Goal: Transaction & Acquisition: Purchase product/service

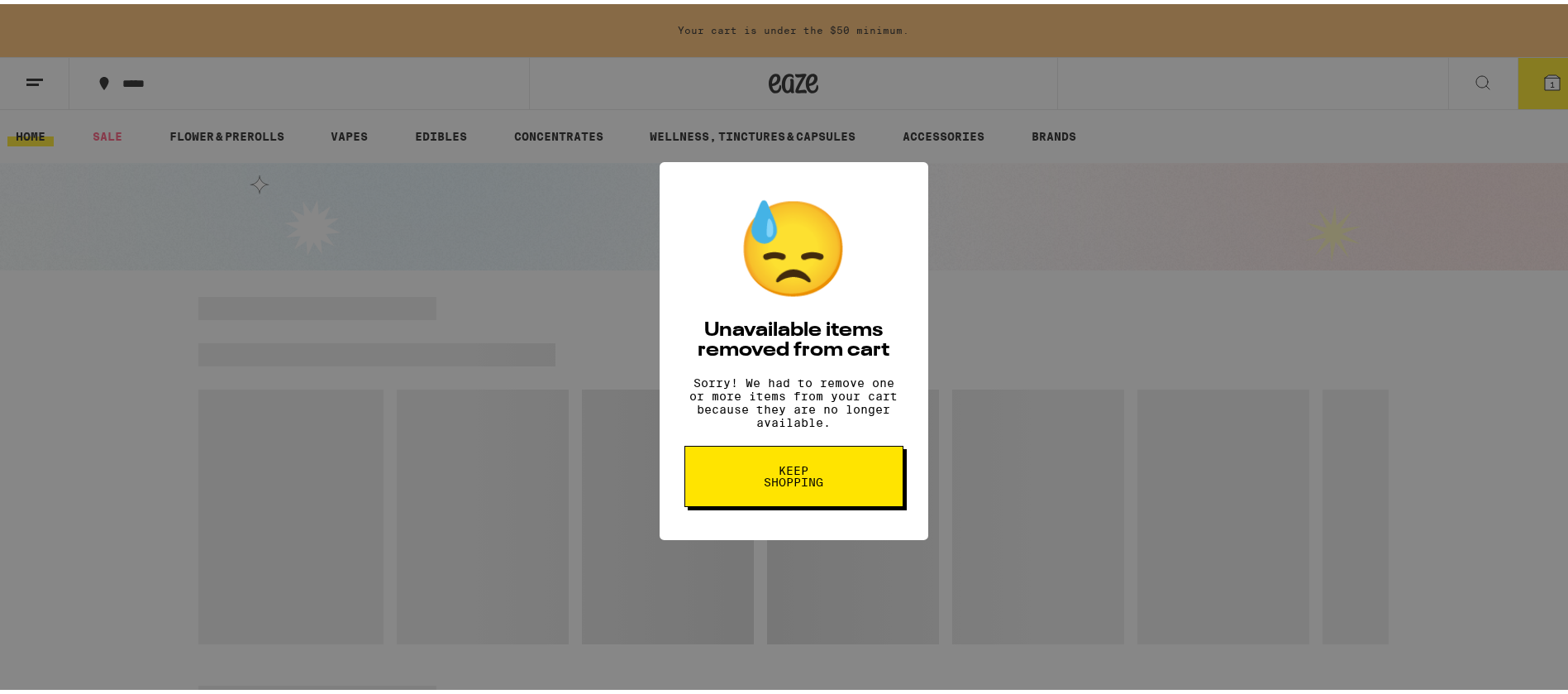
click at [825, 454] on button "Keep Shopping" at bounding box center [794, 472] width 219 height 61
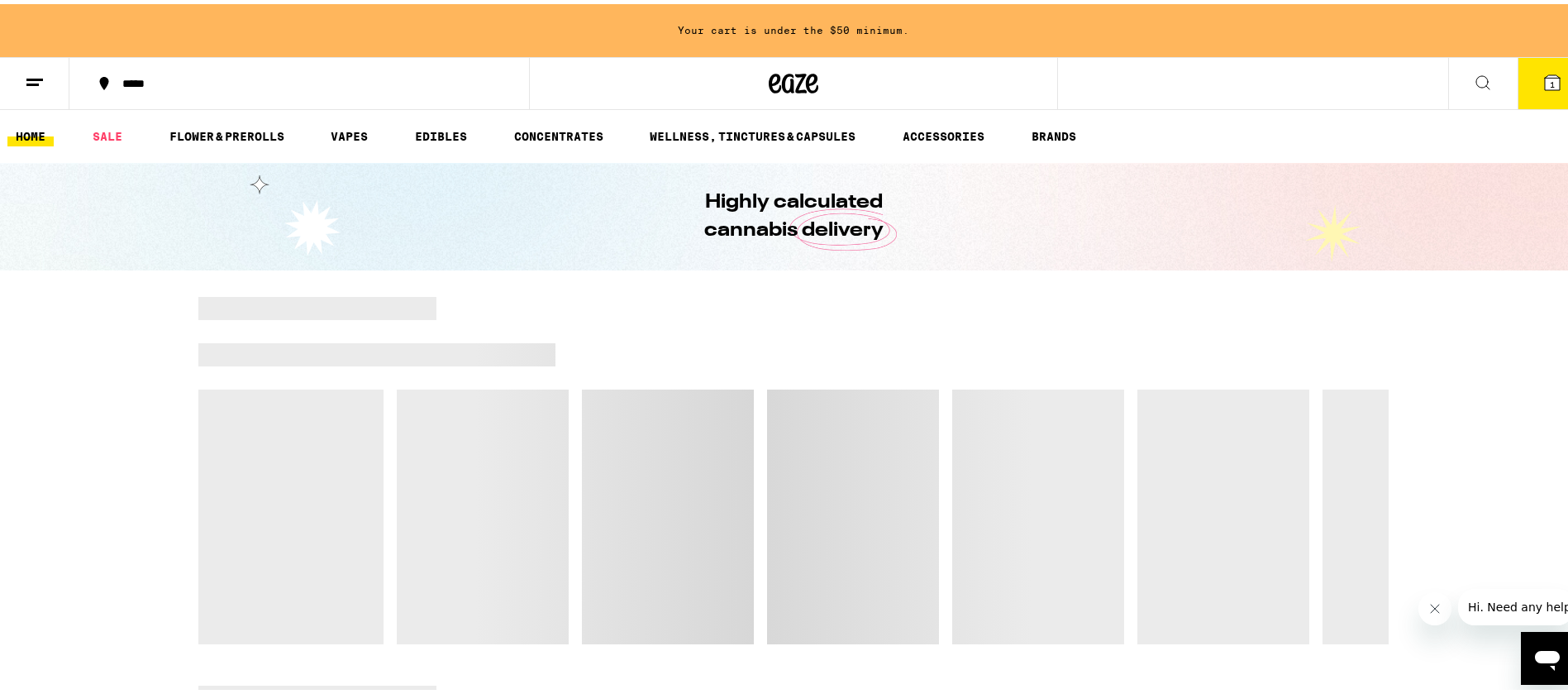
click at [37, 57] on button at bounding box center [35, 80] width 69 height 52
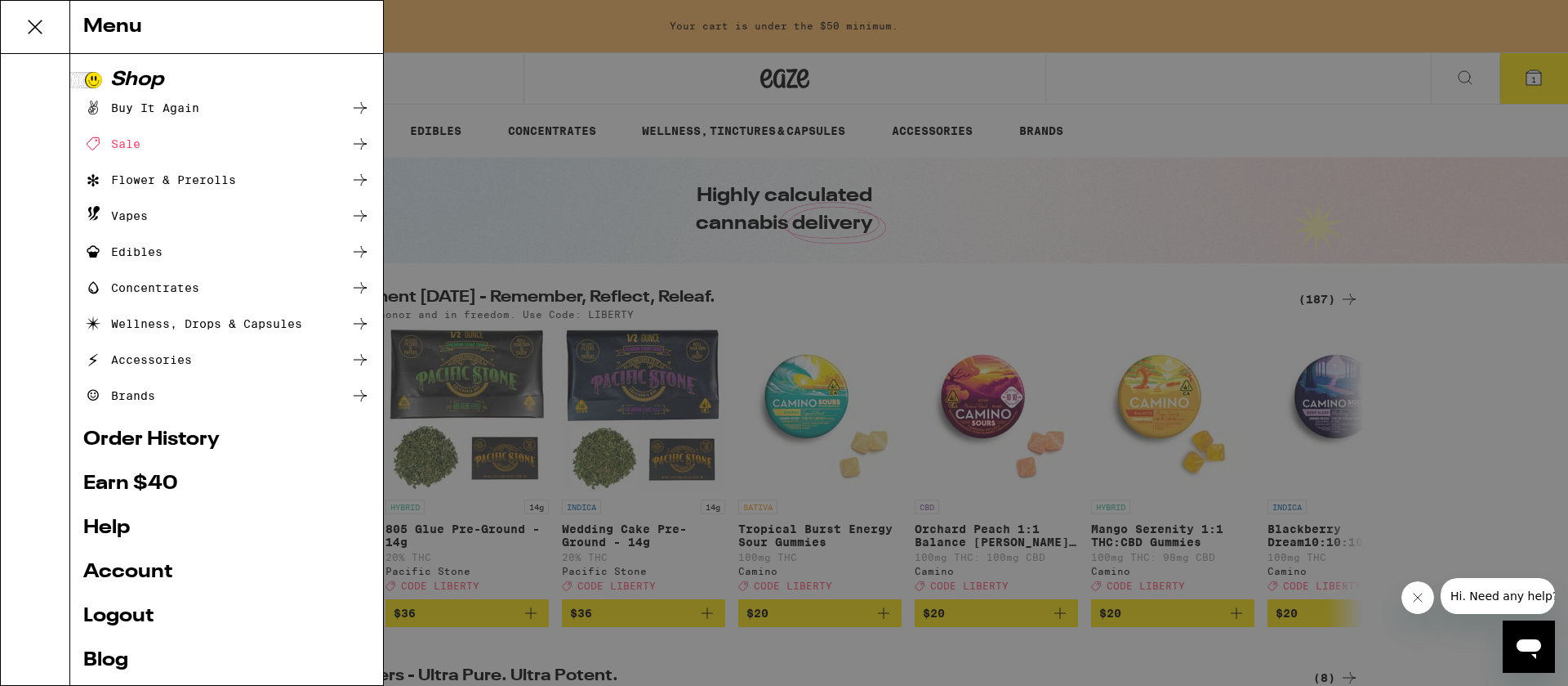
drag, startPoint x: 1547, startPoint y: 0, endPoint x: 1520, endPoint y: 35, distance: 44.2
click at [1547, 1] on div "Menu Shop Buy It Again Sale Flower & Prerolls Vapes Edibles Concentrates Wellne…" at bounding box center [784, 343] width 1568 height 686
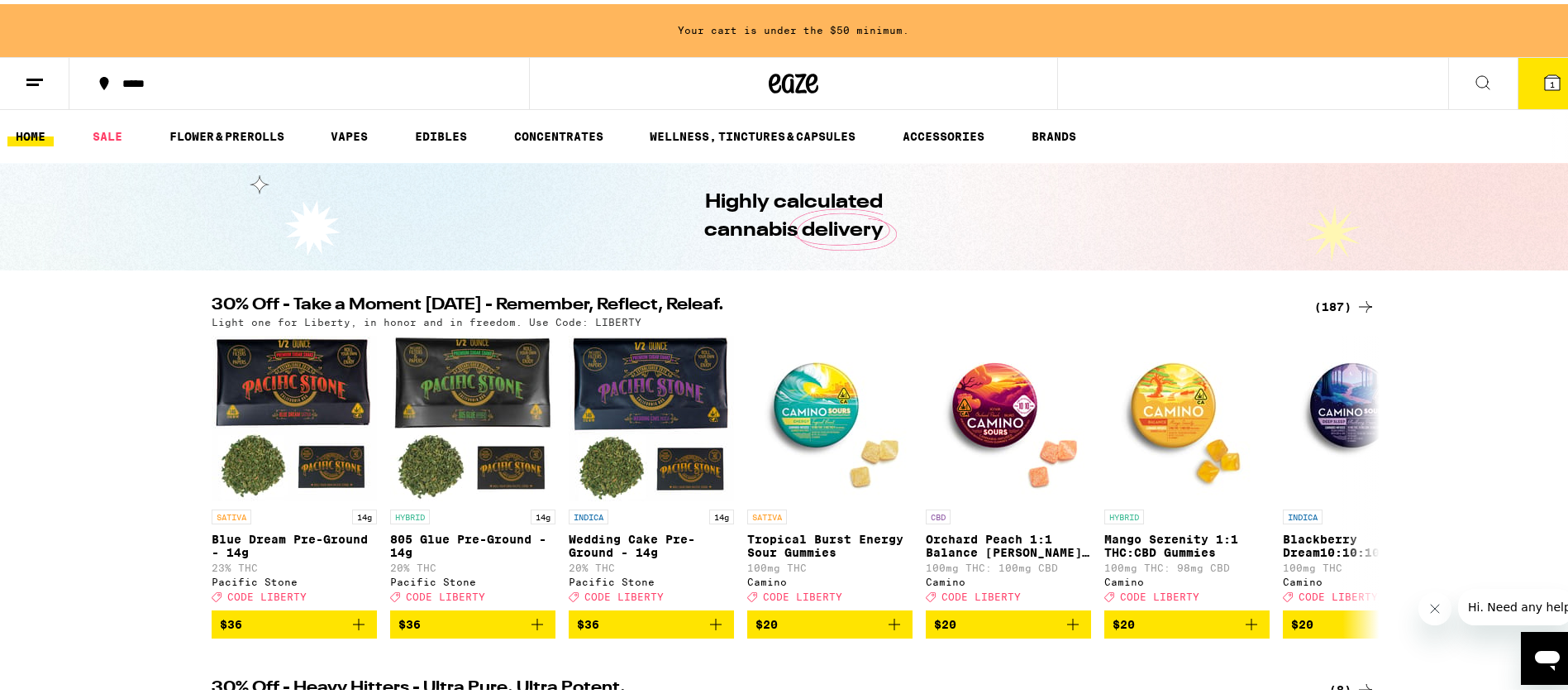
click at [1356, 295] on icon at bounding box center [1366, 302] width 20 height 20
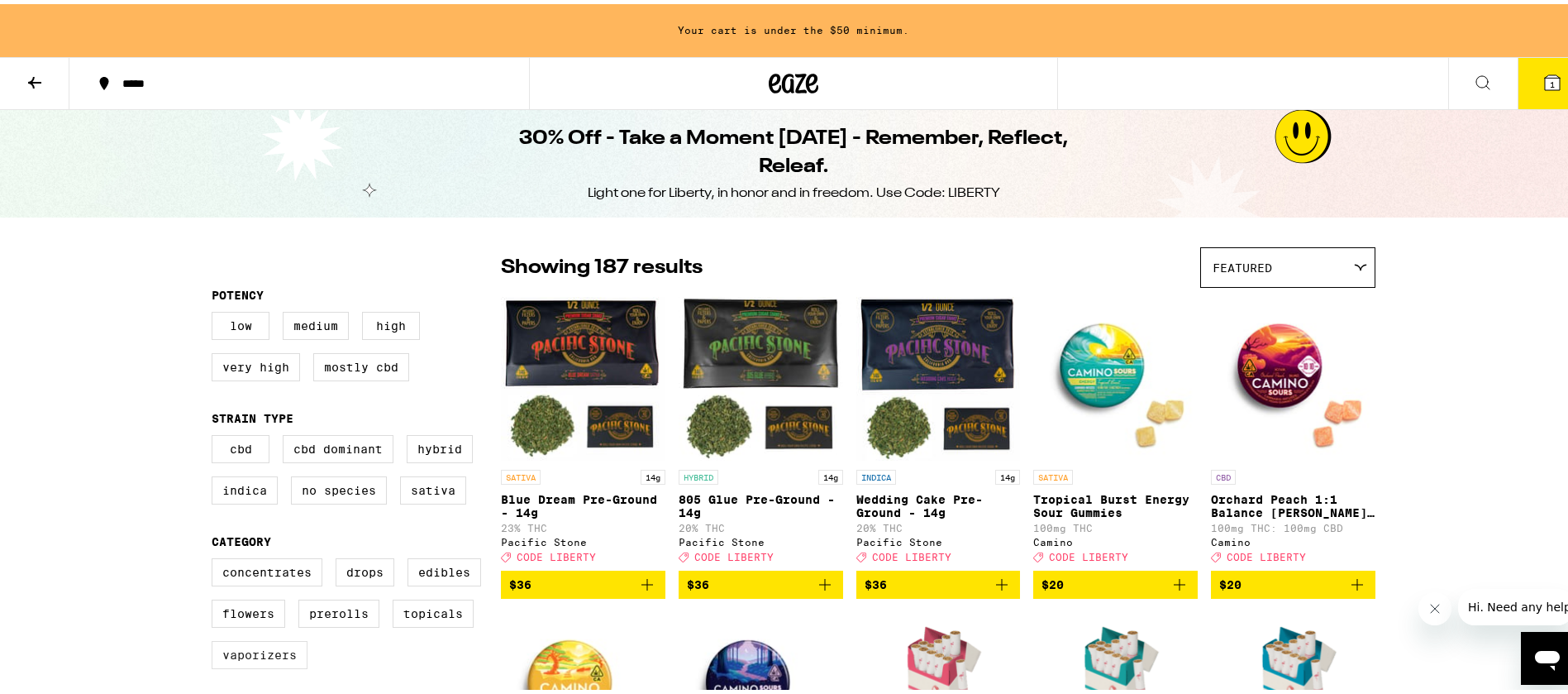
click at [240, 665] on label "Vaporizers" at bounding box center [260, 651] width 96 height 28
click at [215, 557] on input "Vaporizers" at bounding box center [215, 556] width 1 height 1
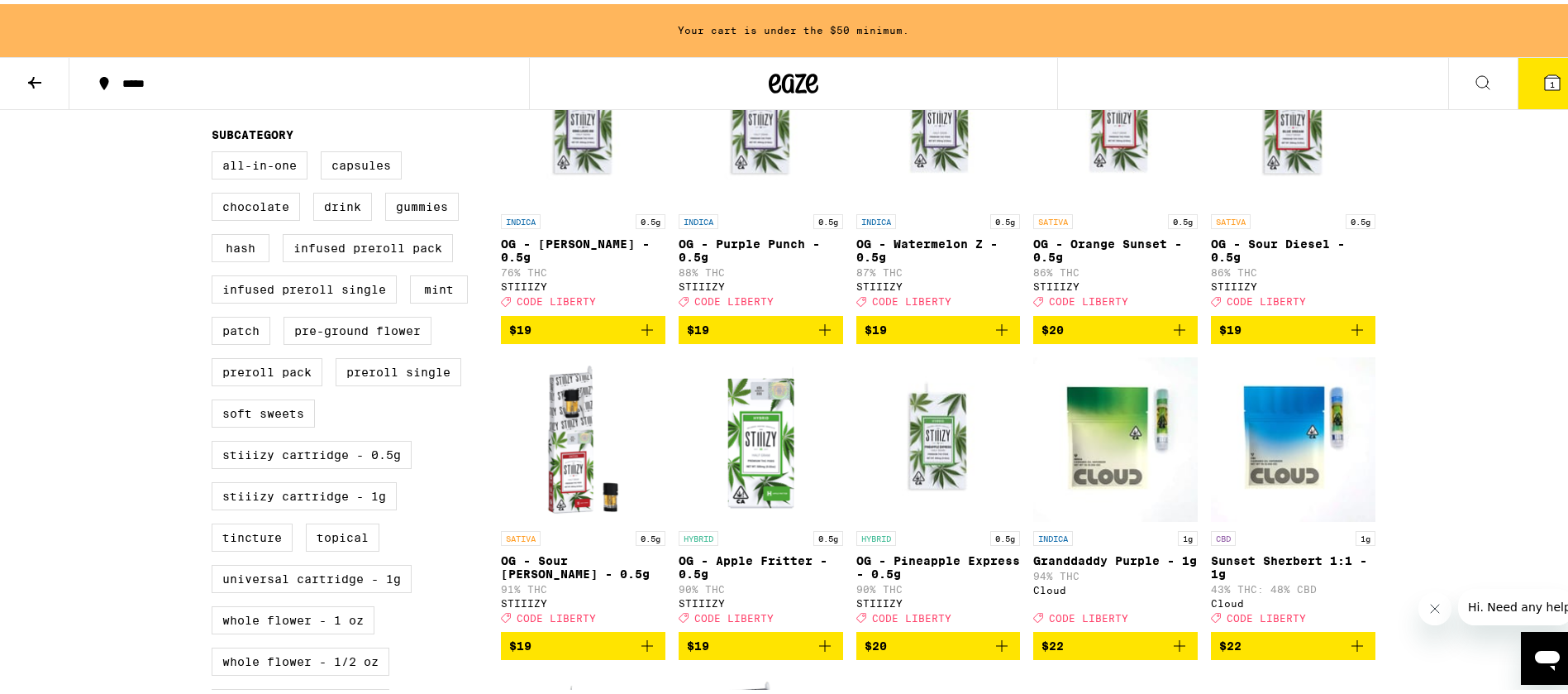
scroll to position [431, 0]
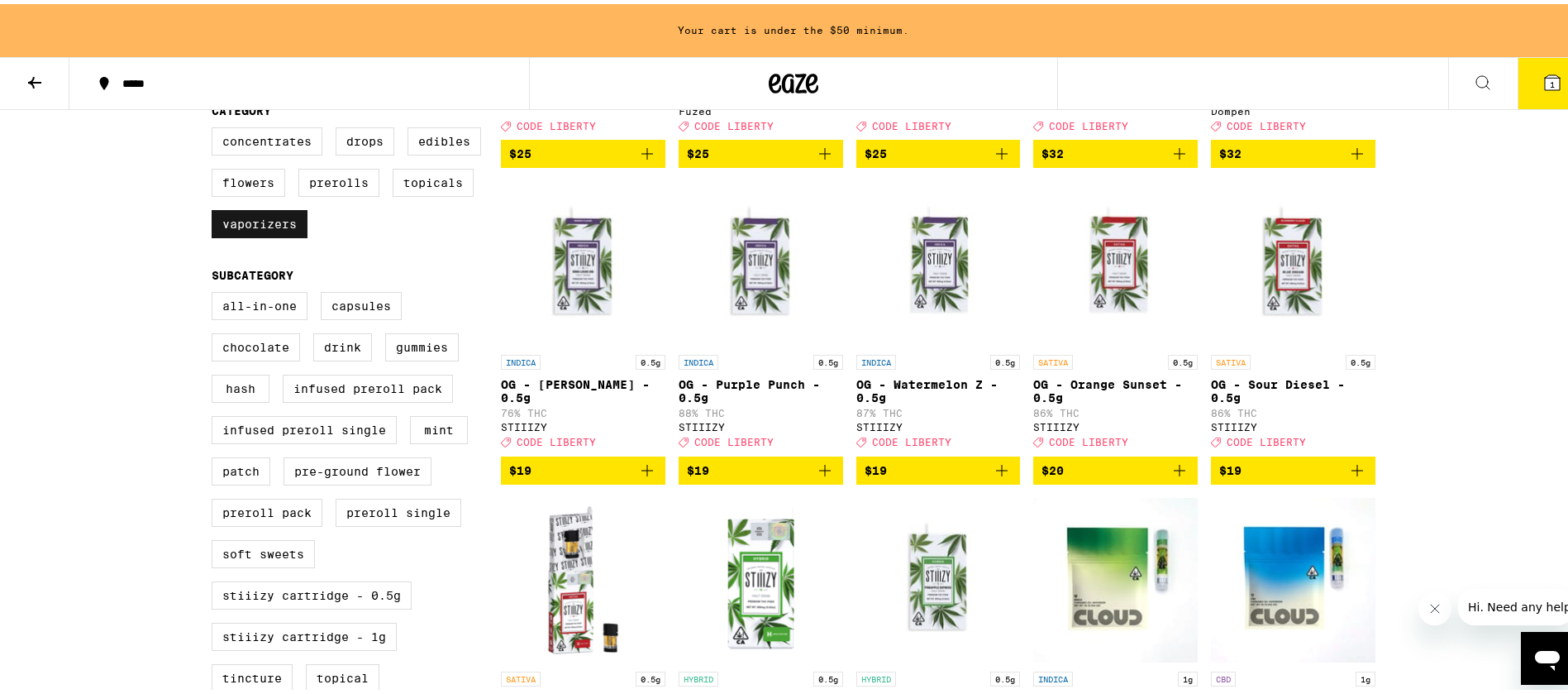
click at [274, 234] on label "Vaporizers" at bounding box center [260, 220] width 96 height 28
click at [215, 126] on input "Vaporizers" at bounding box center [215, 125] width 1 height 1
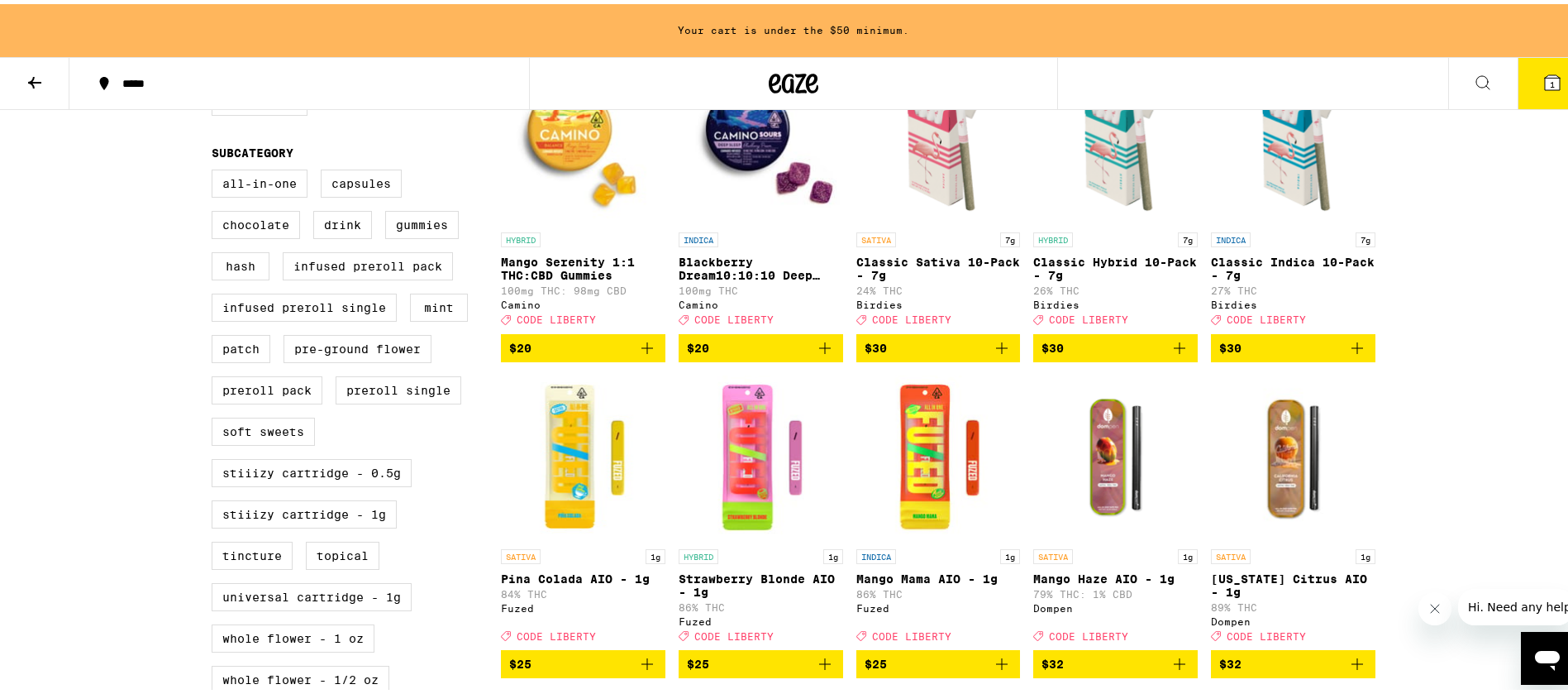
scroll to position [431, 0]
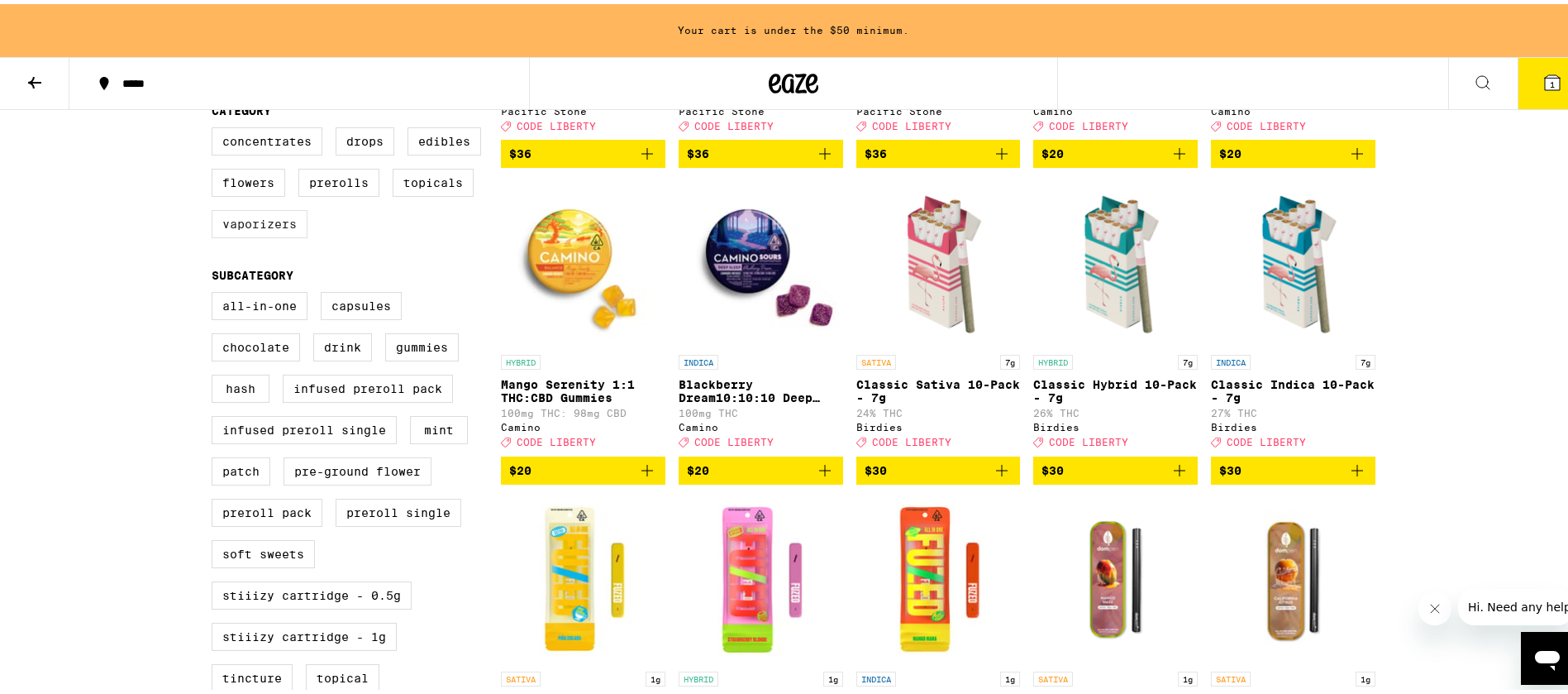
click at [223, 234] on label "Vaporizers" at bounding box center [260, 220] width 96 height 28
click at [215, 126] on input "Vaporizers" at bounding box center [215, 125] width 1 height 1
checkbox input "true"
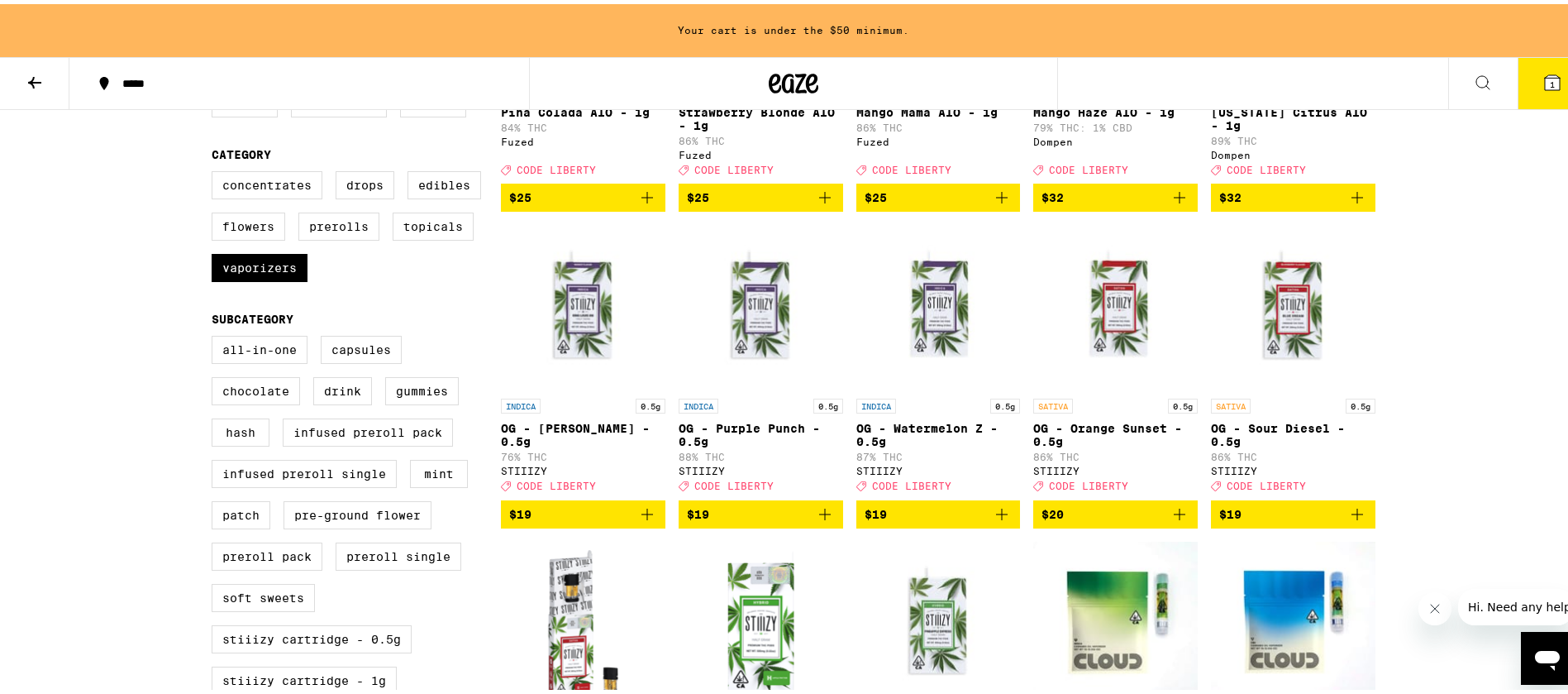
scroll to position [306, 0]
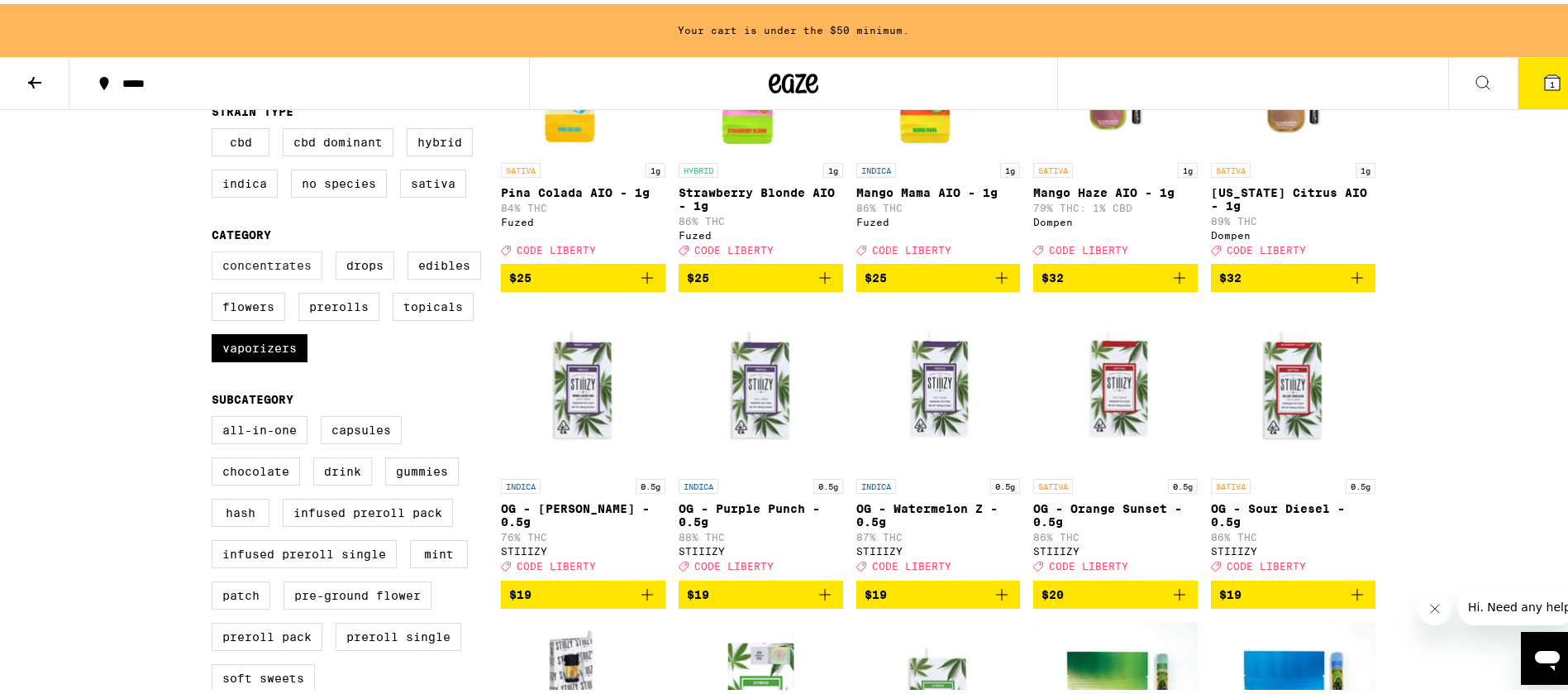
click at [294, 275] on label "Concentrates" at bounding box center [267, 261] width 111 height 28
click at [215, 250] on input "Concentrates" at bounding box center [215, 250] width 1 height 1
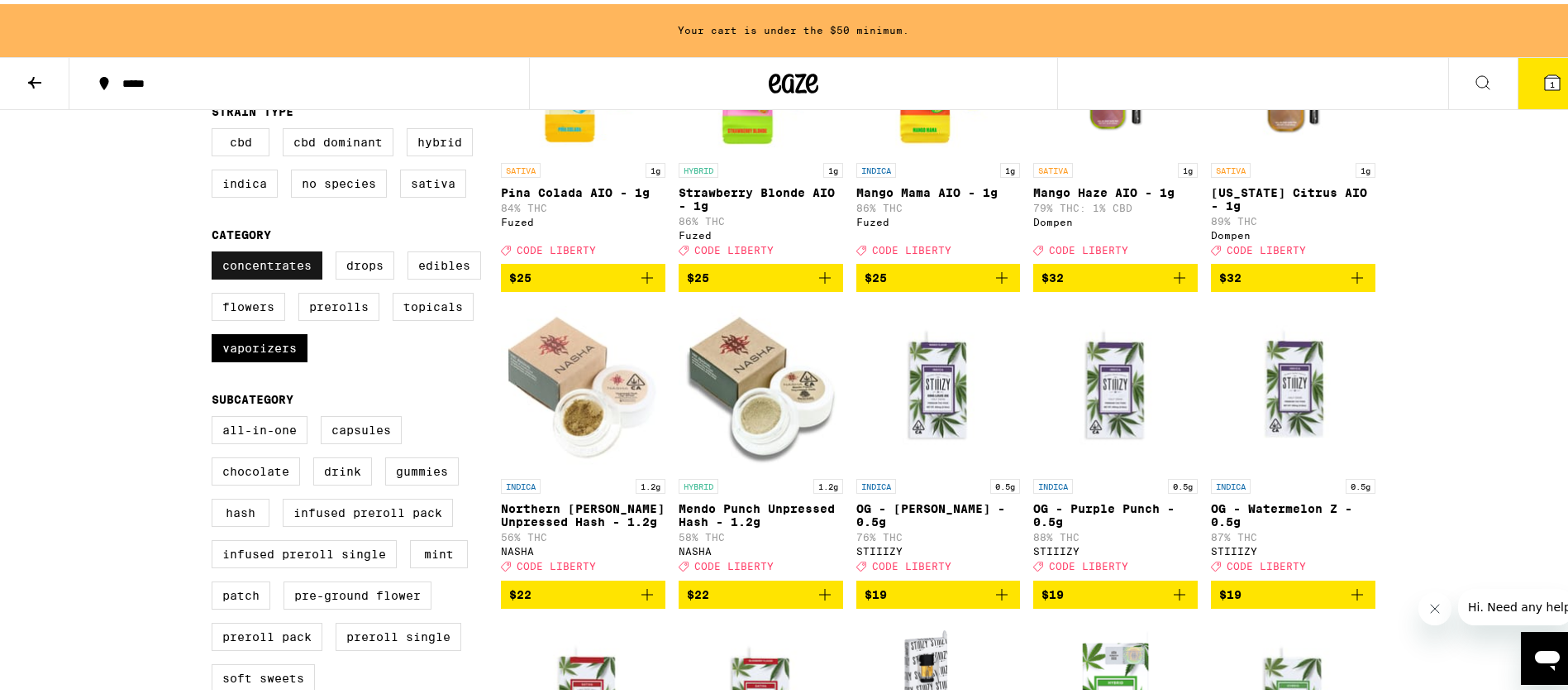
click at [260, 260] on label "Concentrates" at bounding box center [267, 261] width 111 height 28
click at [215, 250] on input "Concentrates" at bounding box center [215, 250] width 1 height 1
checkbox input "false"
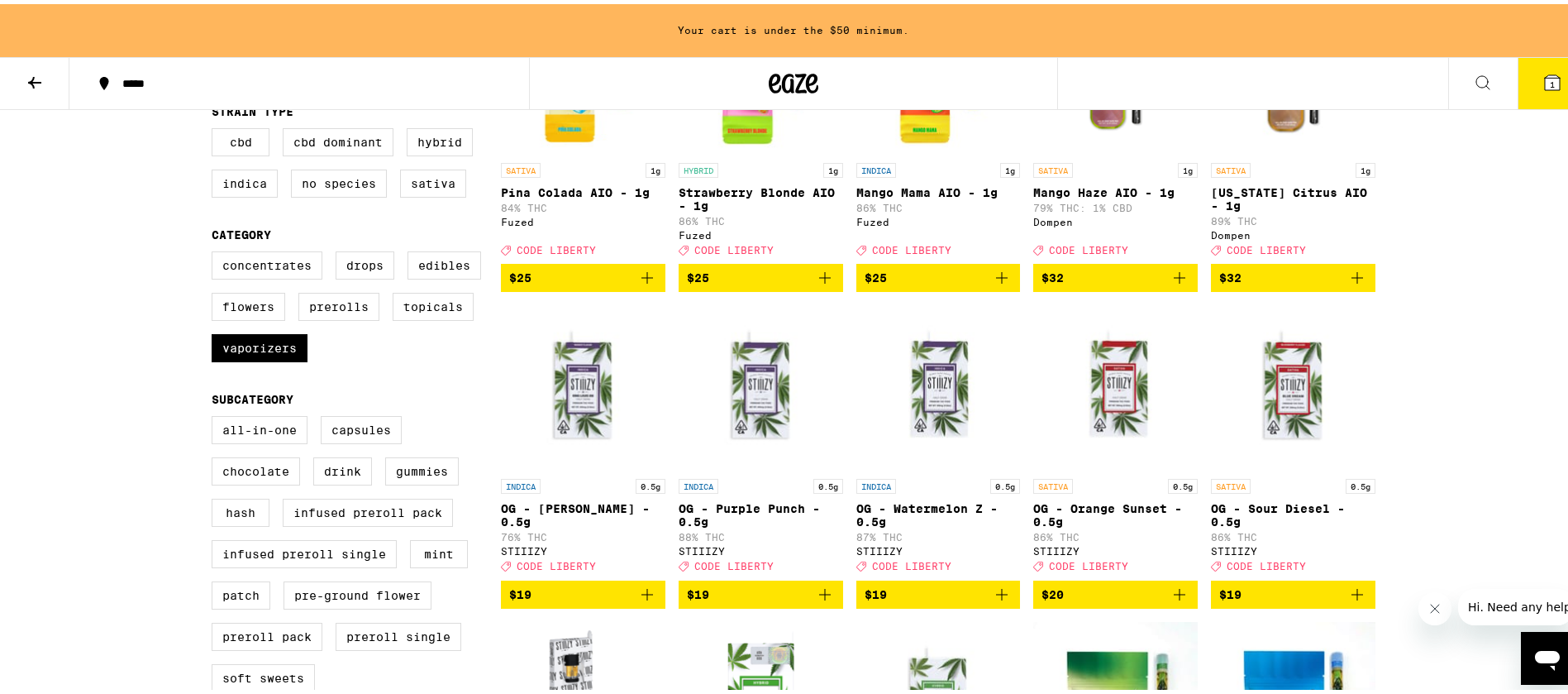
click at [259, 371] on div "Concentrates Drops Edibles Flowers Prerolls Topicals Vaporizers" at bounding box center [357, 309] width 289 height 124
click at [267, 358] on label "Vaporizers" at bounding box center [260, 344] width 96 height 28
click at [215, 250] on input "Vaporizers" at bounding box center [215, 250] width 1 height 1
checkbox input "false"
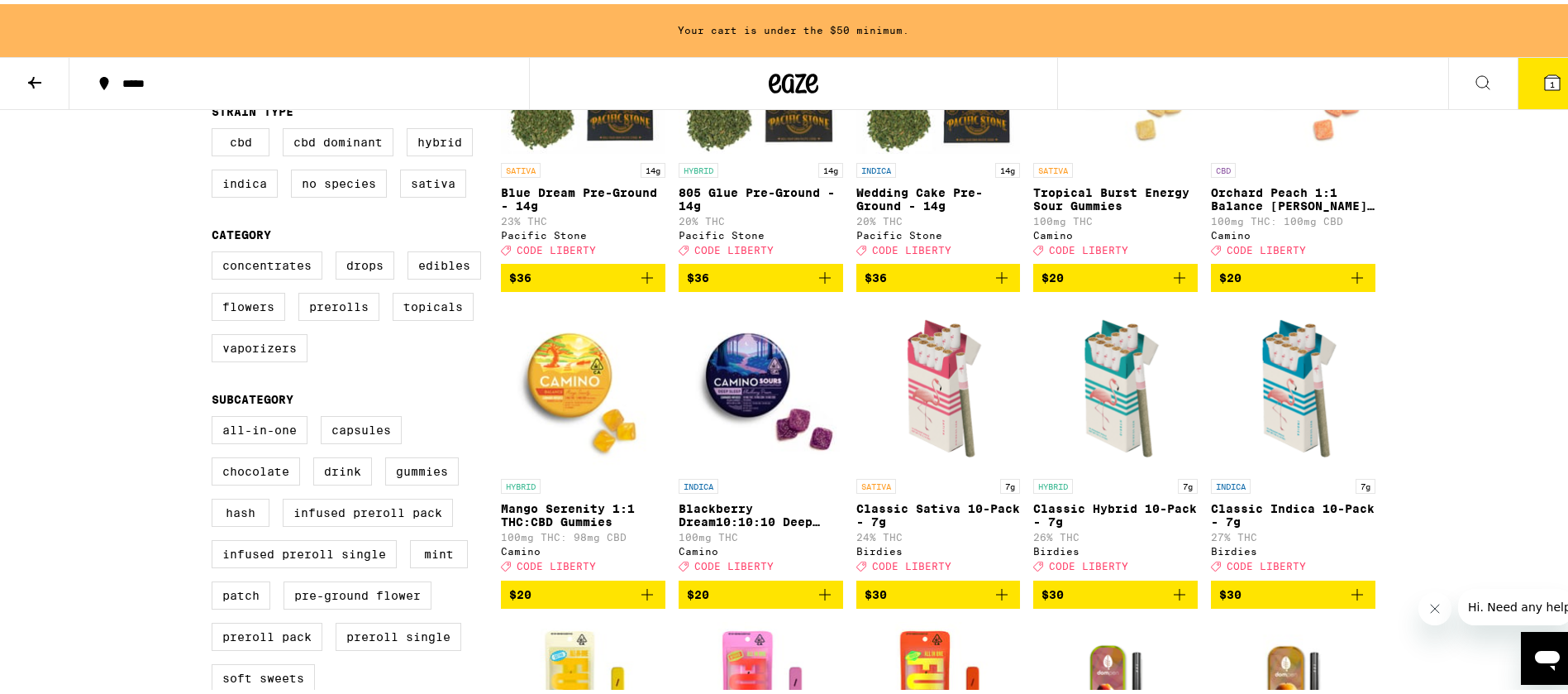
click at [790, 78] on icon at bounding box center [794, 79] width 25 height 20
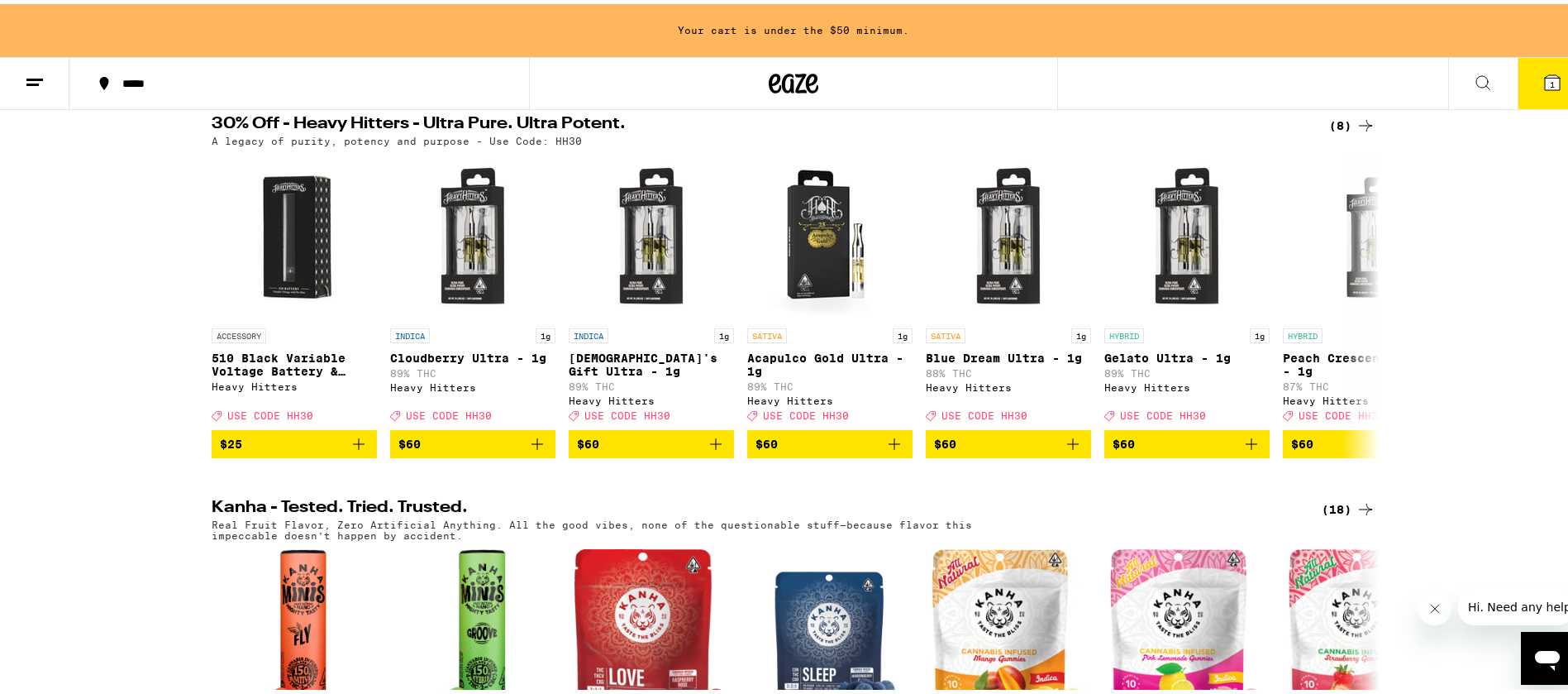
scroll to position [496, 0]
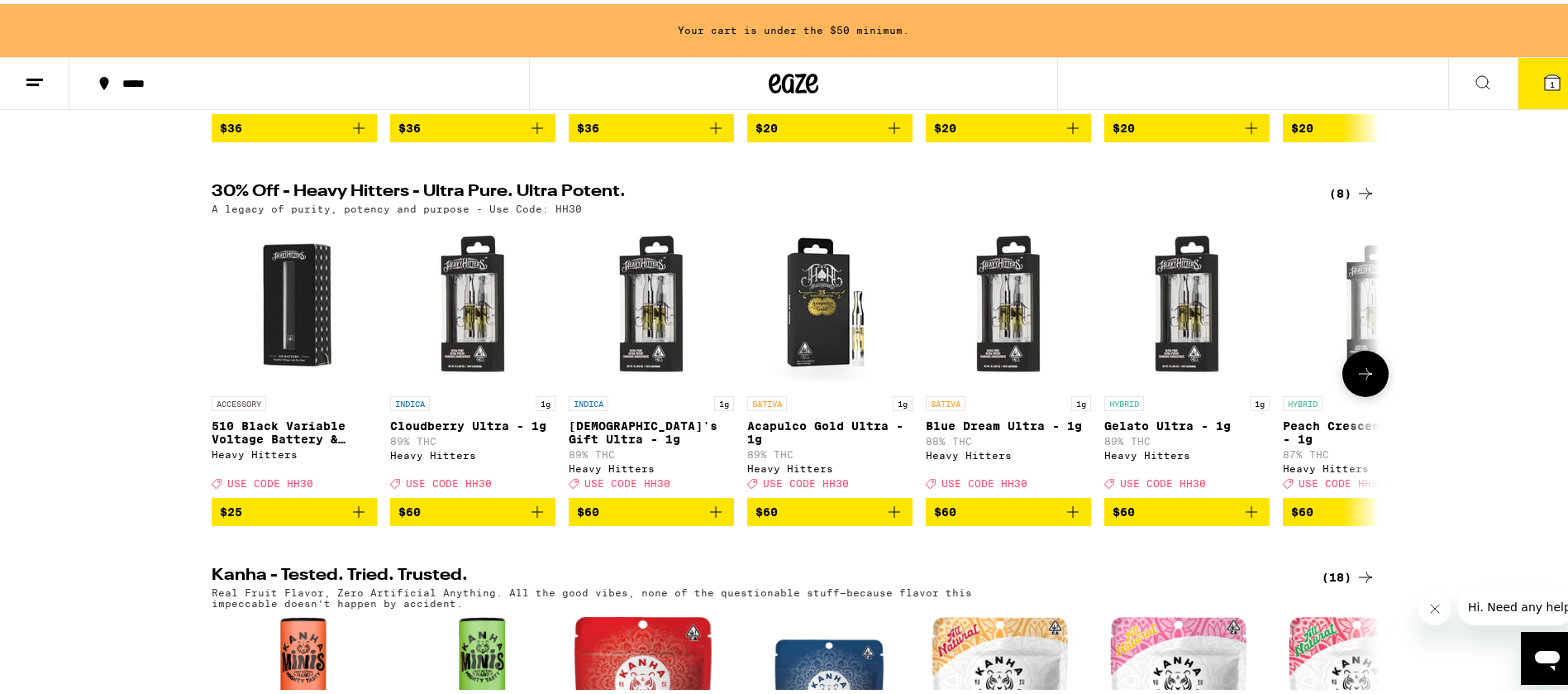
click at [1343, 393] on button at bounding box center [1366, 369] width 47 height 47
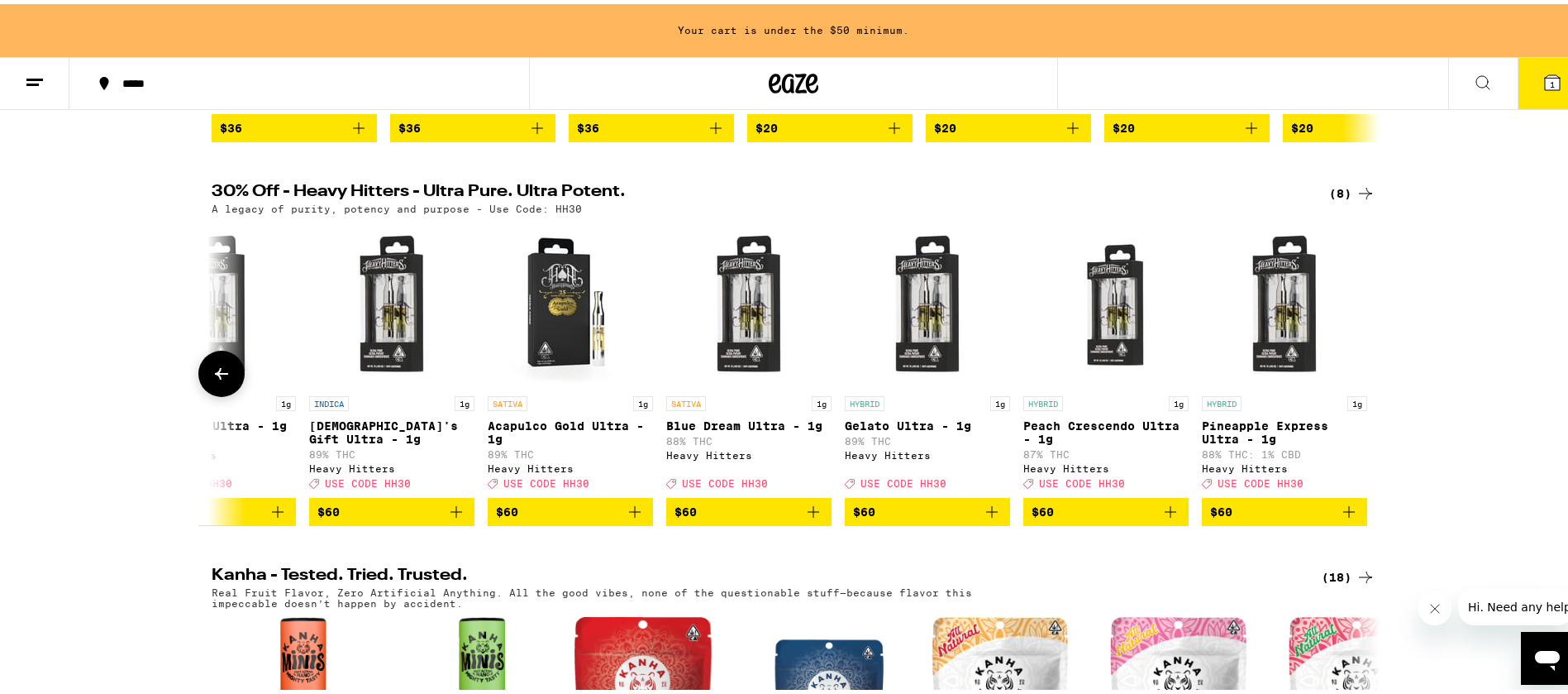
scroll to position [0, 265]
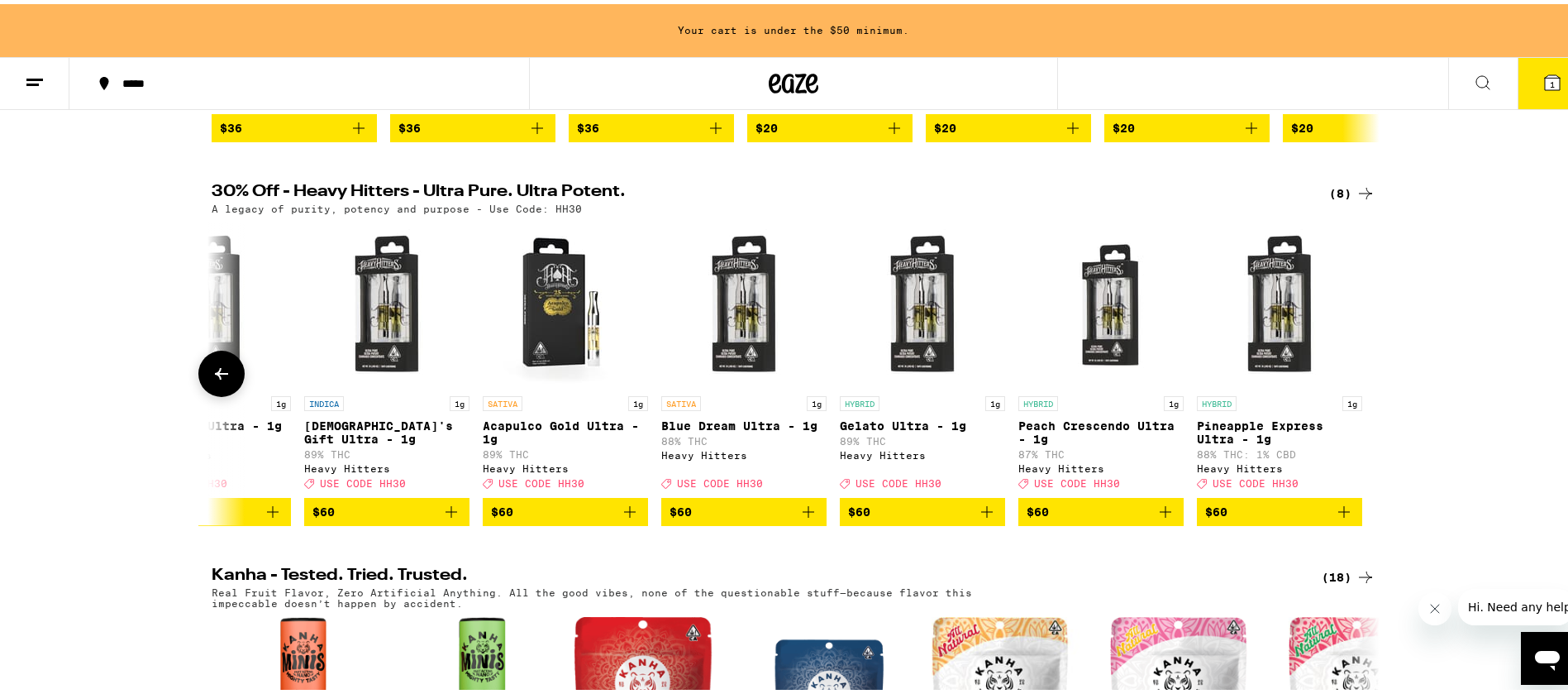
click at [1346, 393] on div at bounding box center [1366, 369] width 47 height 47
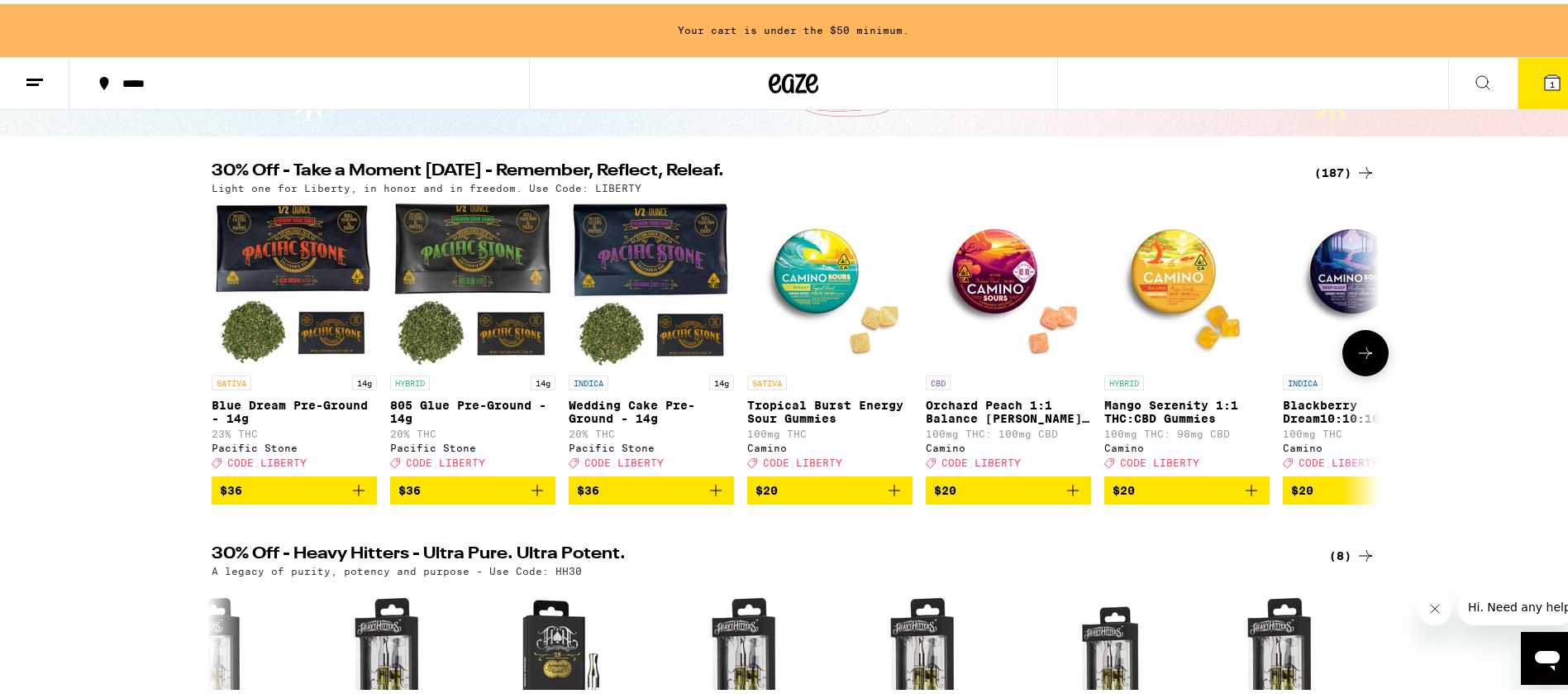
scroll to position [372, 0]
